Goal: Task Accomplishment & Management: Complete application form

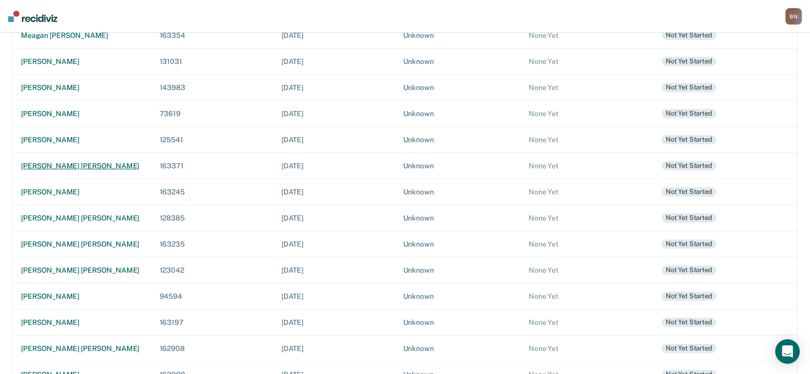
scroll to position [256, 0]
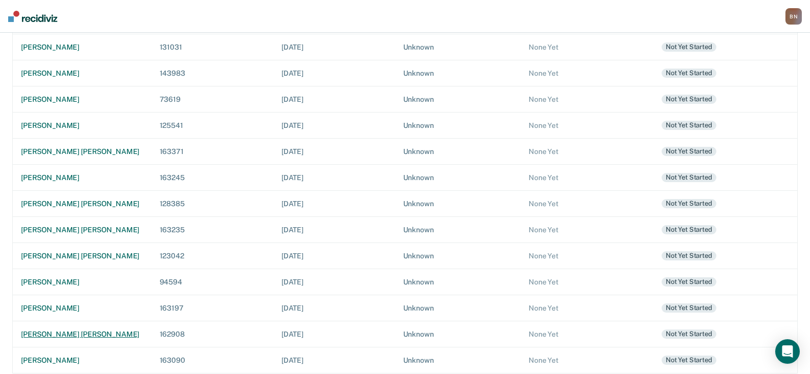
click at [88, 330] on div "[PERSON_NAME] [PERSON_NAME]" at bounding box center [82, 334] width 122 height 9
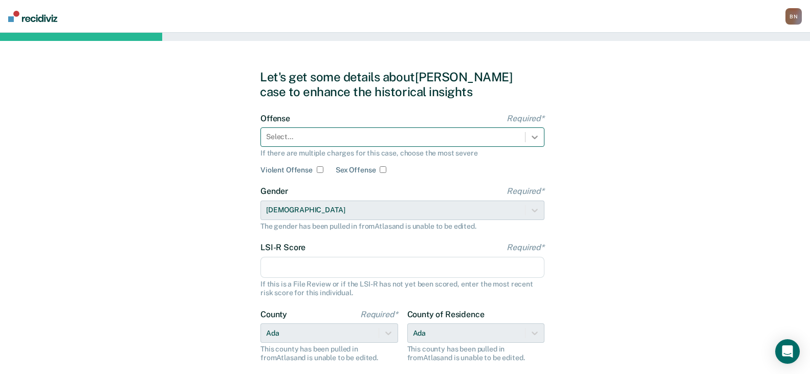
click at [532, 140] on icon at bounding box center [535, 137] width 10 height 10
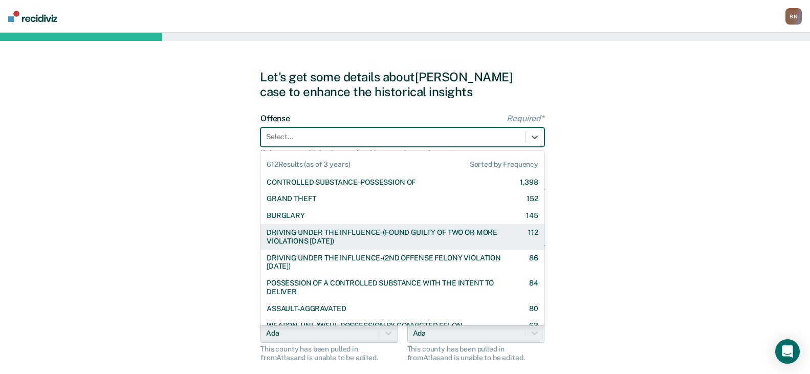
click at [407, 239] on div "DRIVING UNDER THE INFLUENCE-(FOUND GUILTY OF TWO OR MORE VIOLATIONS [DATE])" at bounding box center [389, 236] width 244 height 17
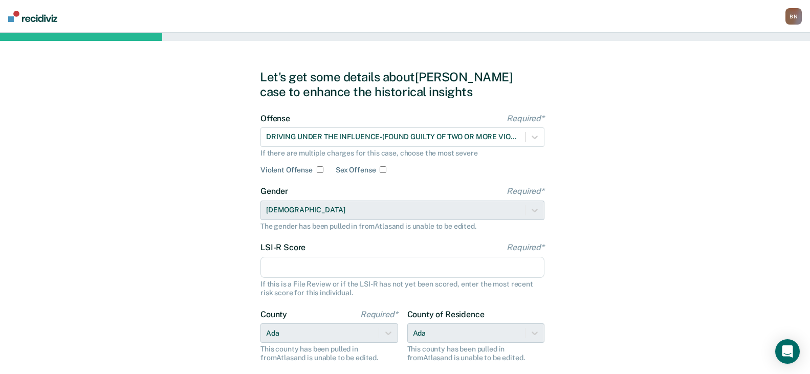
click at [323, 264] on input "LSI-R Score Required*" at bounding box center [403, 268] width 284 height 22
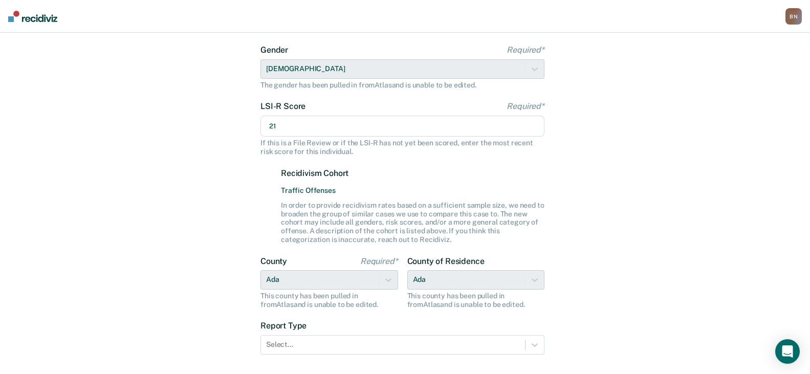
scroll to position [208, 0]
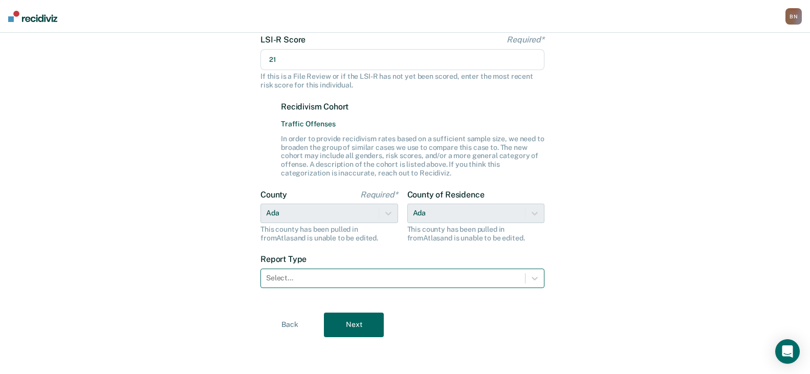
type input "21"
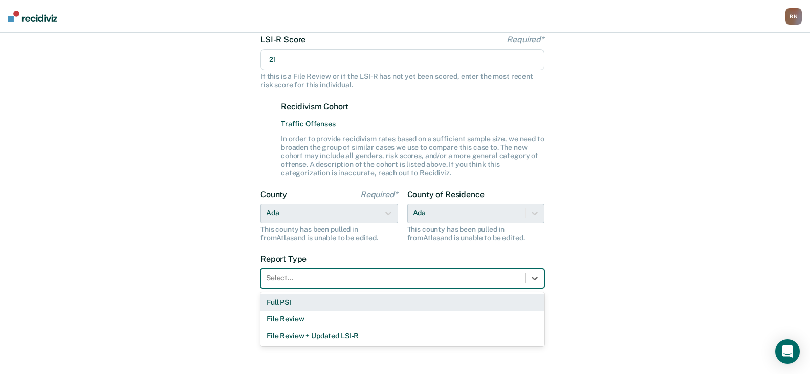
click at [289, 279] on div at bounding box center [393, 278] width 254 height 11
click at [291, 303] on div "Full PSI" at bounding box center [403, 302] width 284 height 17
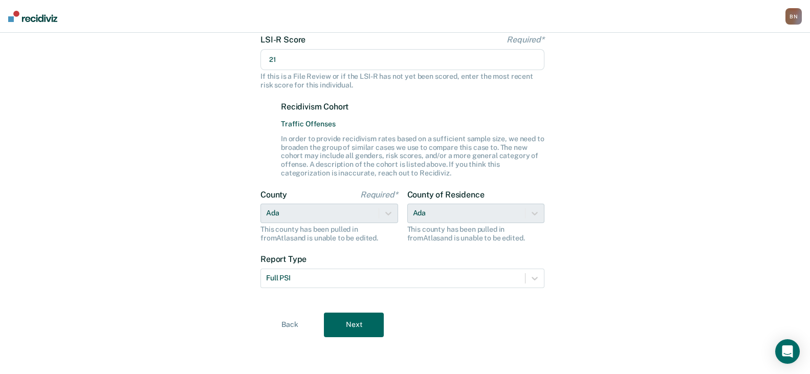
click at [359, 328] on button "Next" at bounding box center [354, 325] width 60 height 25
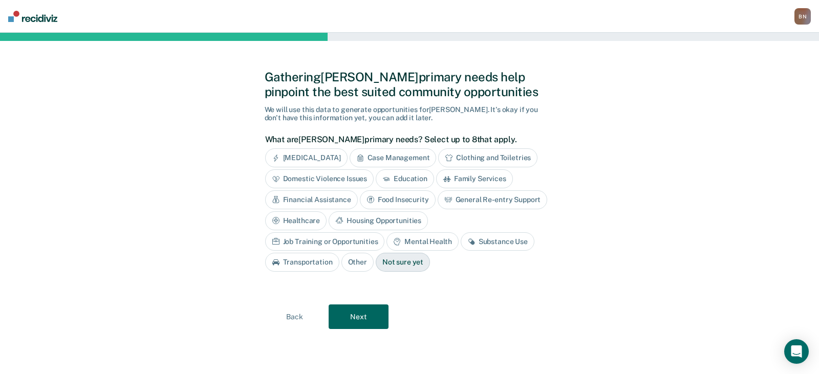
click at [354, 313] on button "Next" at bounding box center [359, 317] width 60 height 25
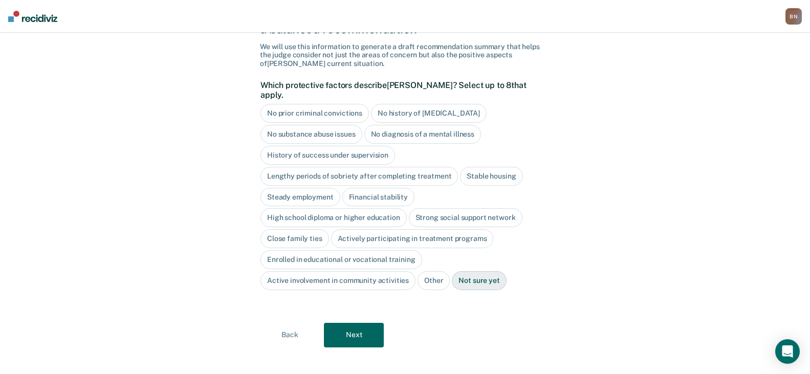
click at [367, 323] on button "Next" at bounding box center [354, 335] width 60 height 25
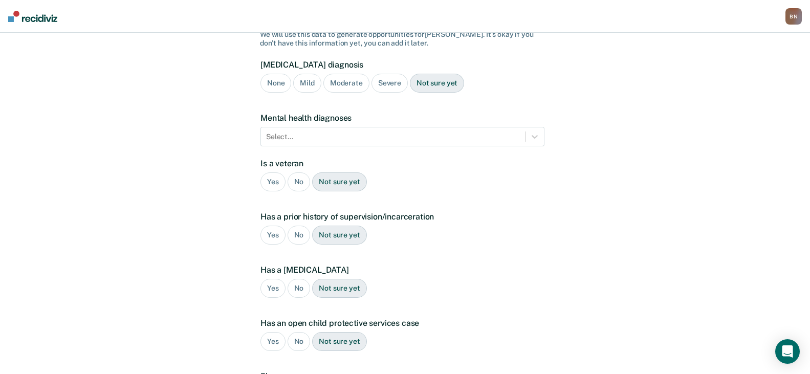
scroll to position [199, 0]
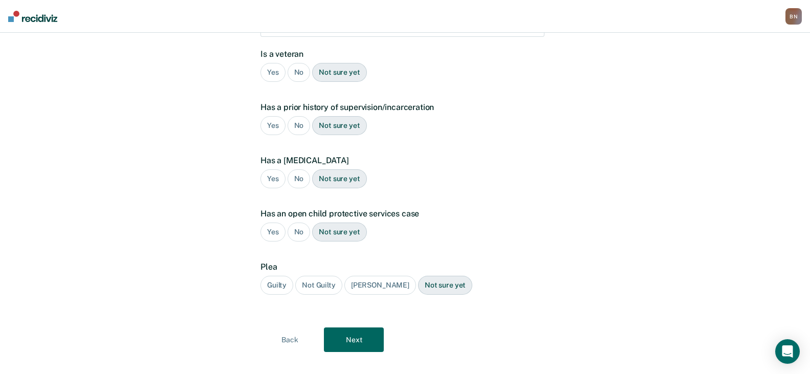
click at [271, 276] on div "Guilty" at bounding box center [277, 285] width 33 height 19
click at [346, 328] on button "Next" at bounding box center [354, 340] width 60 height 25
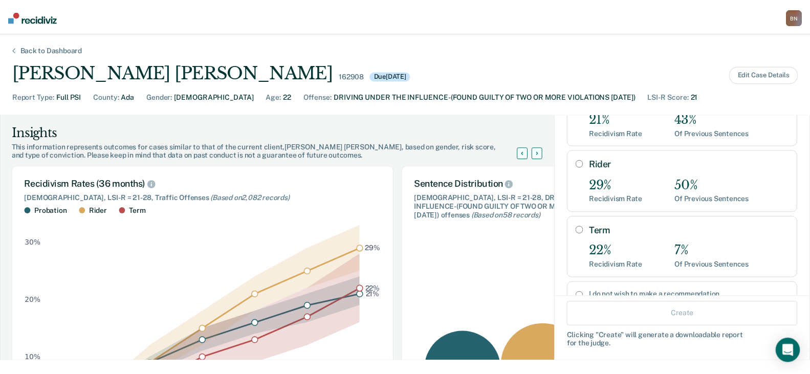
scroll to position [124, 0]
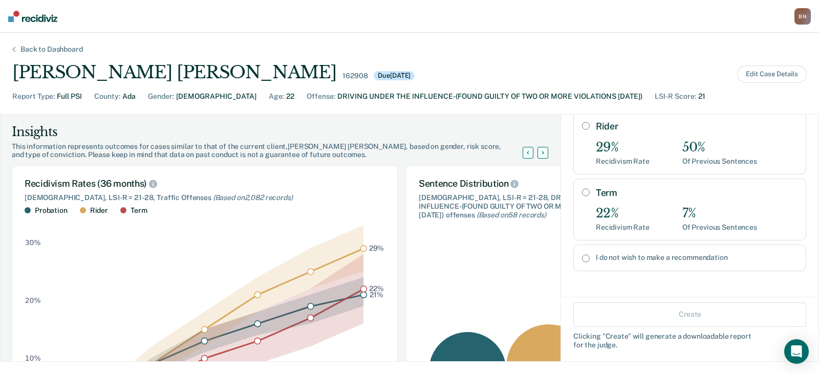
click at [626, 259] on label "I do not wish to make a recommendation" at bounding box center [697, 257] width 202 height 9
click at [590, 259] on input "I do not wish to make a recommendation" at bounding box center [586, 258] width 8 height 8
radio input "true"
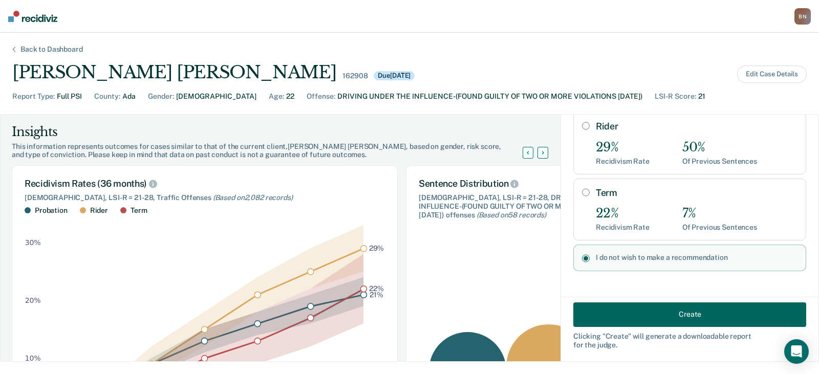
click at [670, 317] on button "Create" at bounding box center [689, 314] width 233 height 25
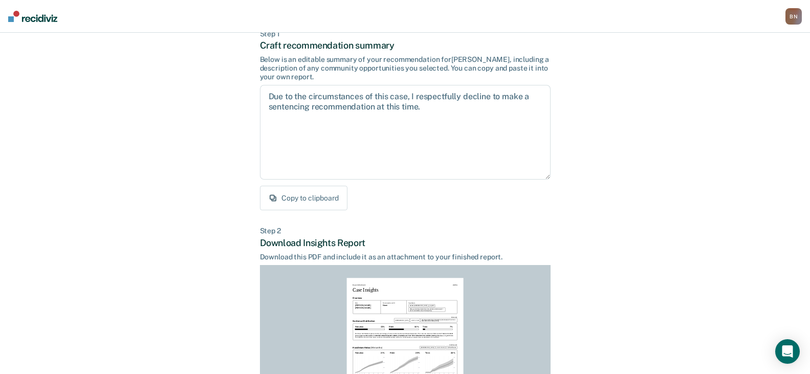
scroll to position [154, 0]
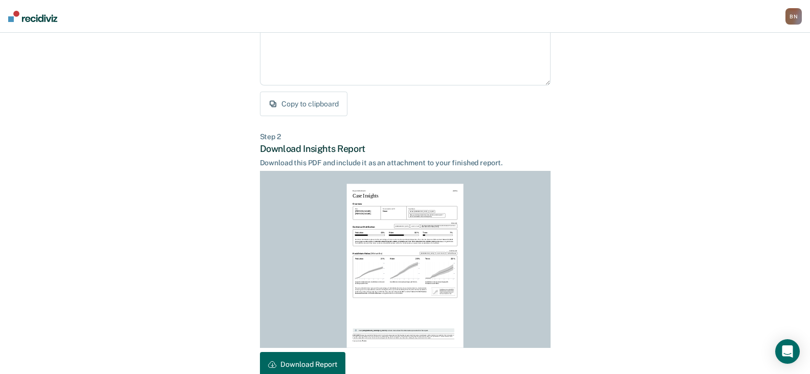
click at [313, 363] on button "Download Report" at bounding box center [302, 364] width 85 height 25
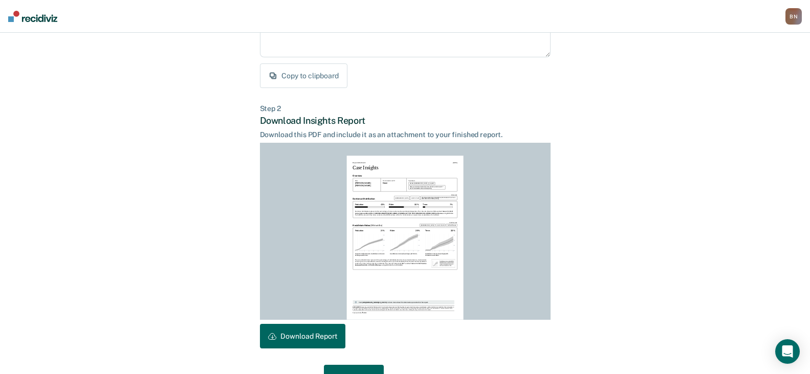
scroll to position [209, 0]
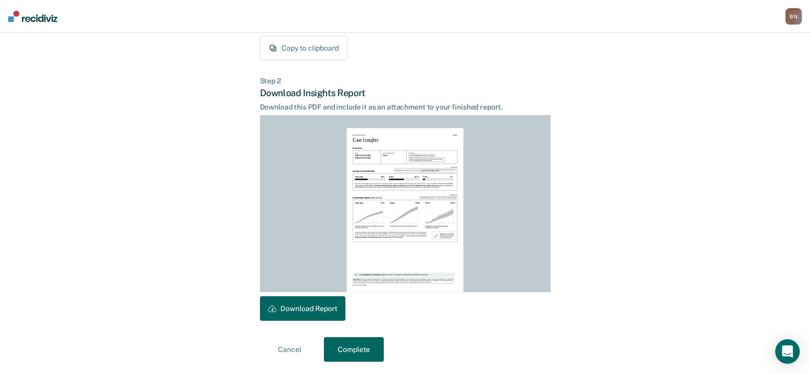
click at [346, 350] on button "Complete" at bounding box center [354, 349] width 60 height 25
